Goal: Information Seeking & Learning: Learn about a topic

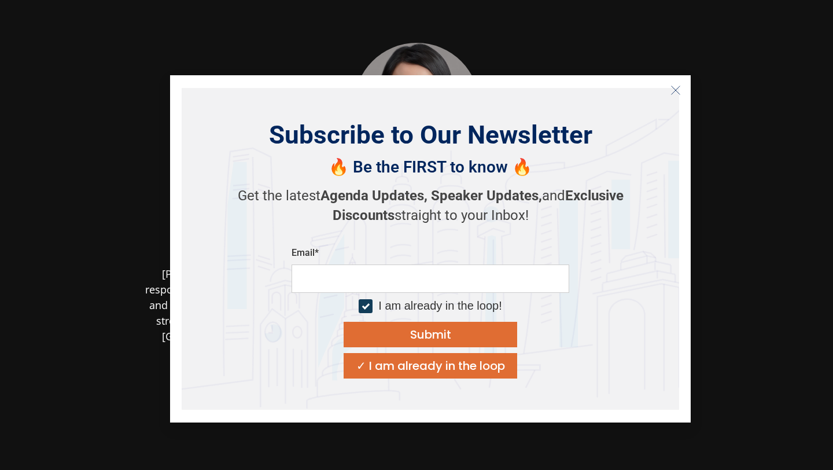
drag, startPoint x: 331, startPoint y: 378, endPoint x: 97, endPoint y: -51, distance: 488.8
click at [97, 0] on html "[PERSON_NAME] Partner Granite Asia [PERSON_NAME] is a Partner at [GEOGRAPHIC_DA…" at bounding box center [416, 235] width 833 height 470
click at [679, 92] on icon "Close" at bounding box center [676, 90] width 10 height 10
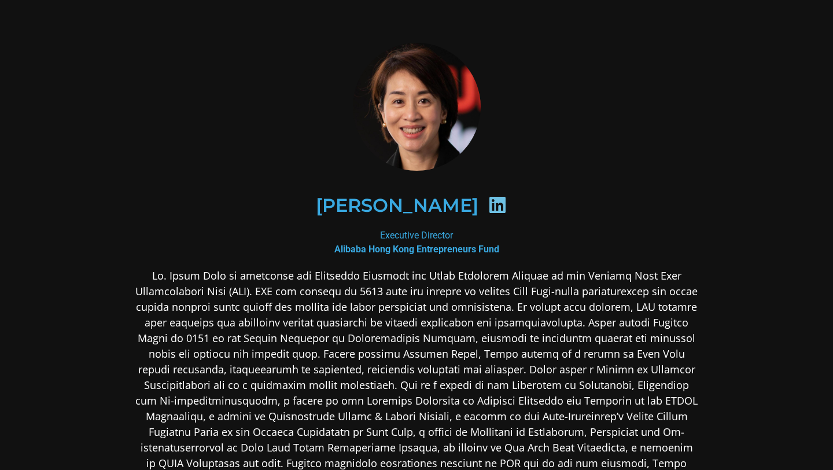
click at [297, 464] on p at bounding box center [416, 377] width 562 height 219
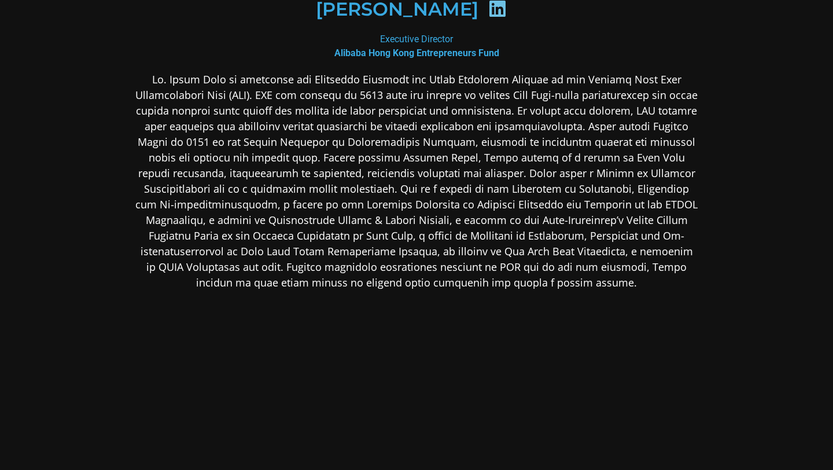
scroll to position [242, 0]
